Goal: Find specific page/section: Find specific page/section

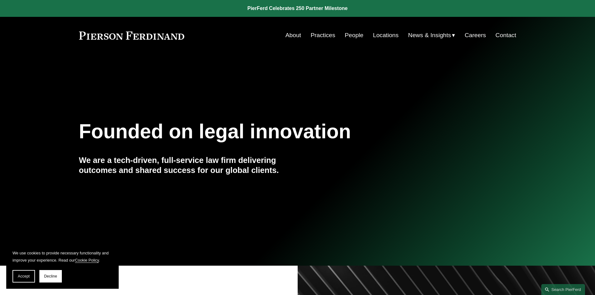
click at [485, 34] on link "Careers" at bounding box center [475, 35] width 21 height 12
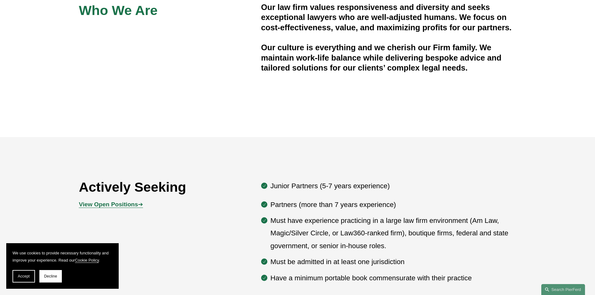
scroll to position [324, 0]
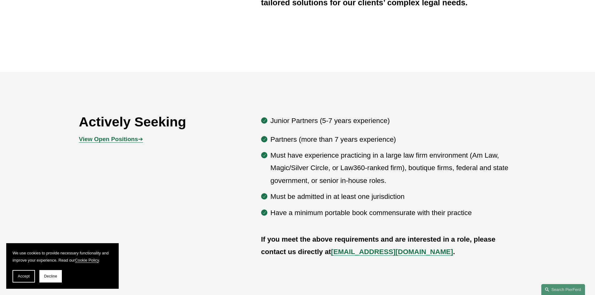
click at [118, 136] on strong "View Open Positions" at bounding box center [108, 139] width 59 height 7
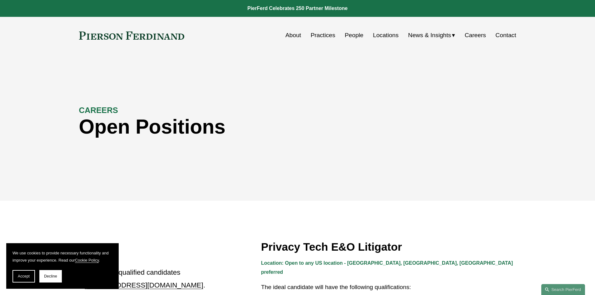
click at [137, 37] on link at bounding box center [132, 36] width 106 height 8
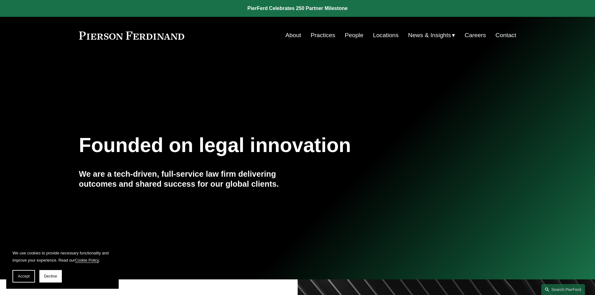
click at [178, 88] on div "Founded on legal innovation We are a tech-driven, full-service law firm deliver…" at bounding box center [297, 174] width 595 height 192
